Goal: Information Seeking & Learning: Learn about a topic

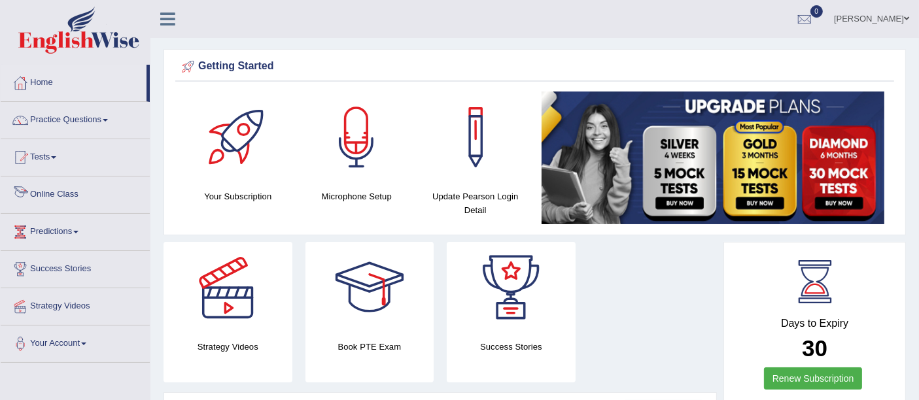
click at [58, 192] on link "Online Class" at bounding box center [75, 193] width 149 height 33
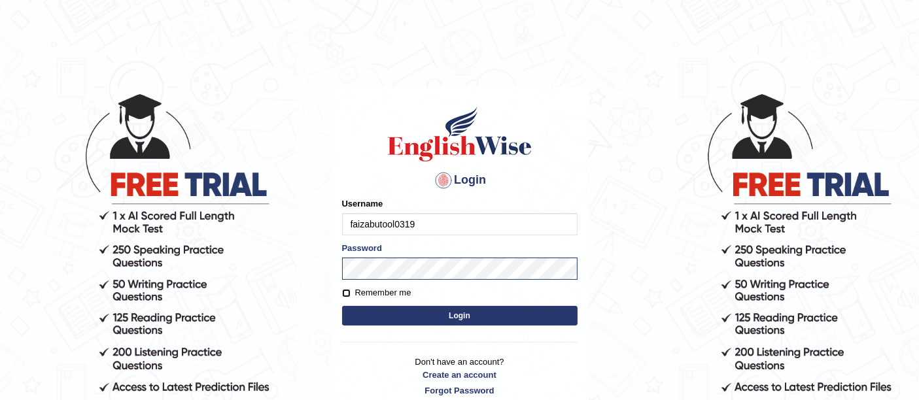
click at [344, 289] on input "Remember me" at bounding box center [346, 293] width 9 height 9
checkbox input "true"
click at [426, 319] on button "Login" at bounding box center [460, 316] width 236 height 20
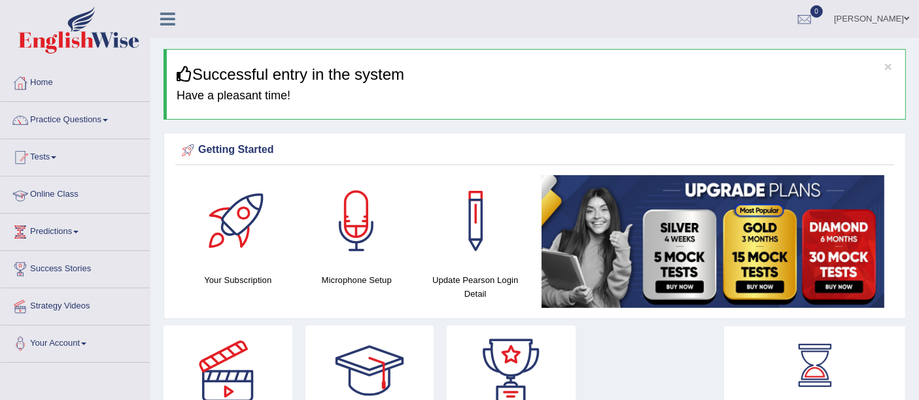
click at [54, 197] on link "Online Class" at bounding box center [75, 193] width 149 height 33
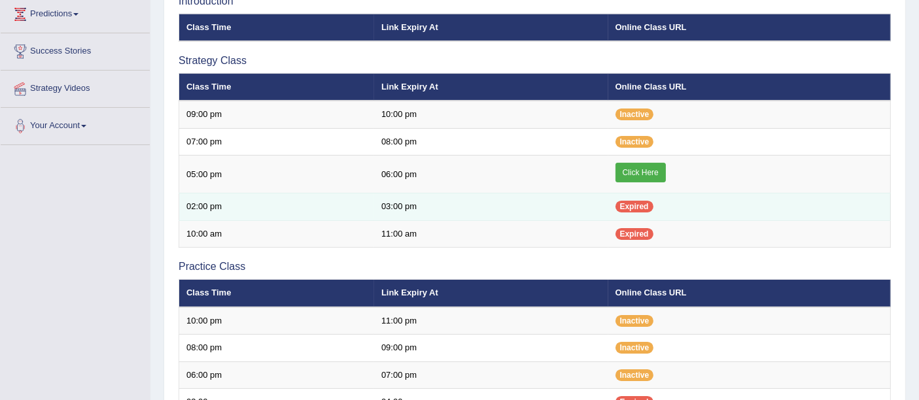
scroll to position [218, 0]
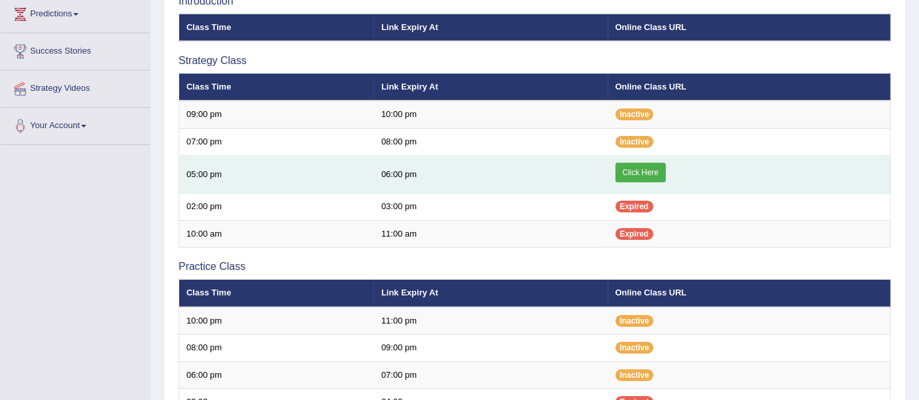
click at [639, 174] on link "Click Here" at bounding box center [641, 173] width 50 height 20
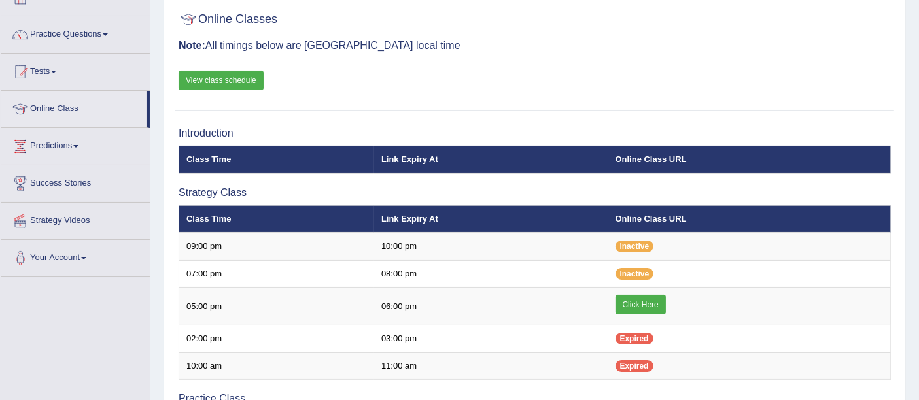
scroll to position [73, 0]
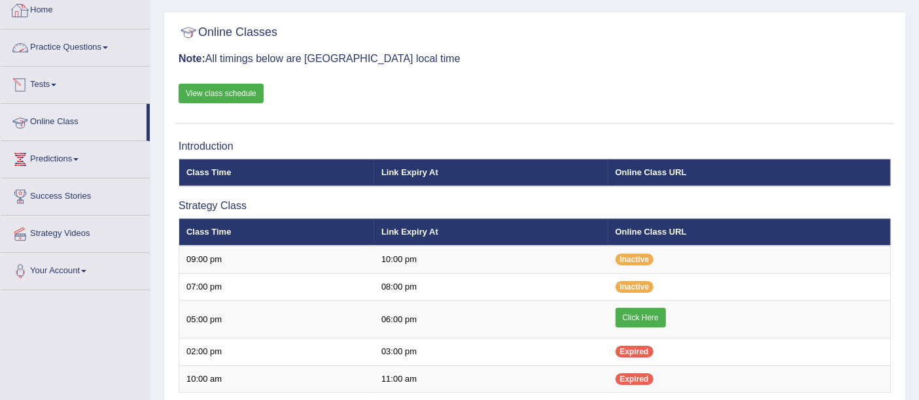
click at [52, 39] on link "Practice Questions" at bounding box center [75, 45] width 149 height 33
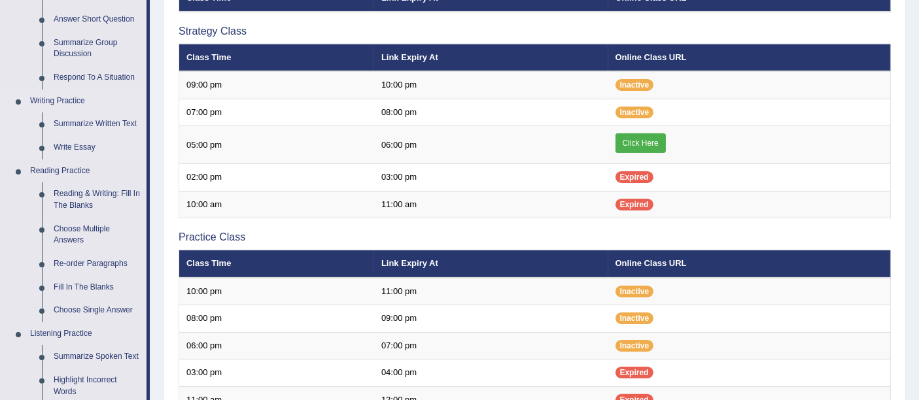
scroll to position [291, 0]
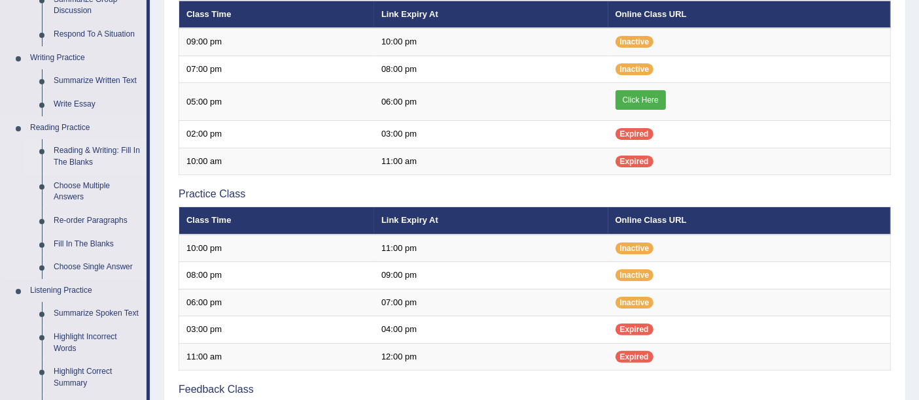
click at [44, 158] on li "Reading & Writing: Fill In The Blanks" at bounding box center [85, 156] width 122 height 35
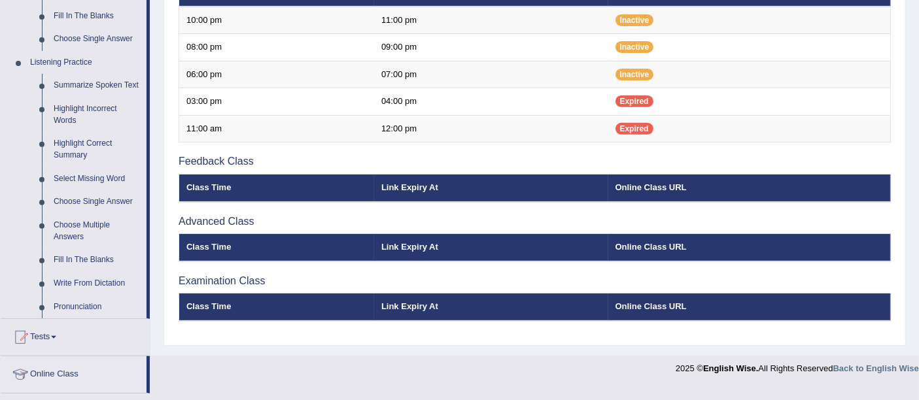
scroll to position [514, 0]
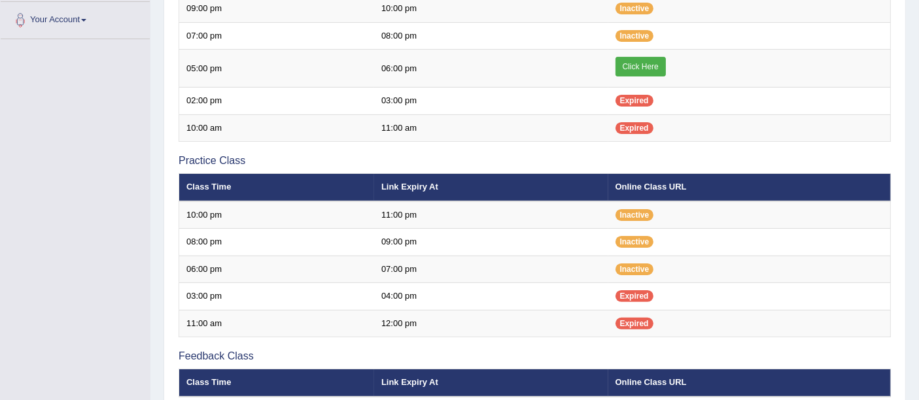
scroll to position [318, 0]
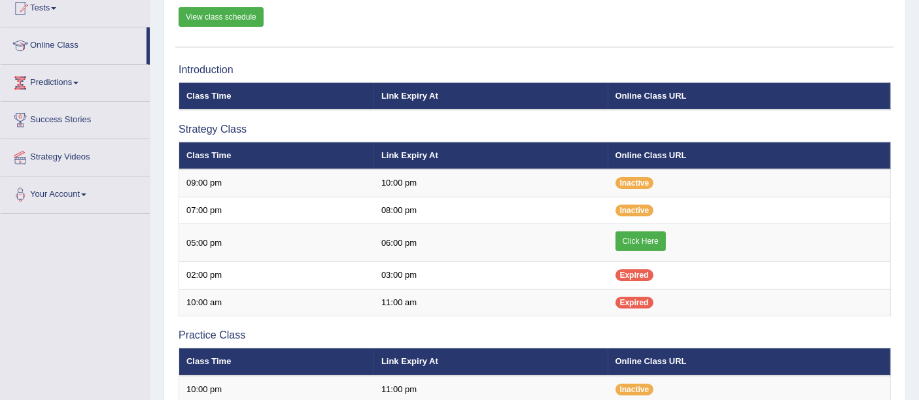
scroll to position [151, 0]
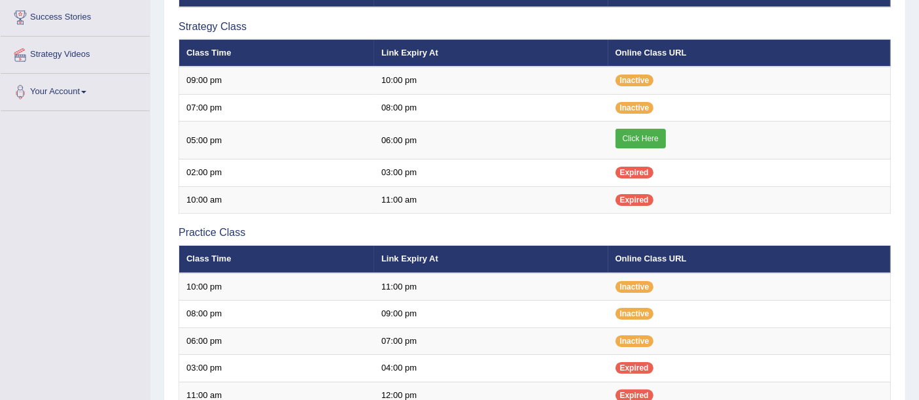
scroll to position [238, 0]
